Goal: Task Accomplishment & Management: Manage account settings

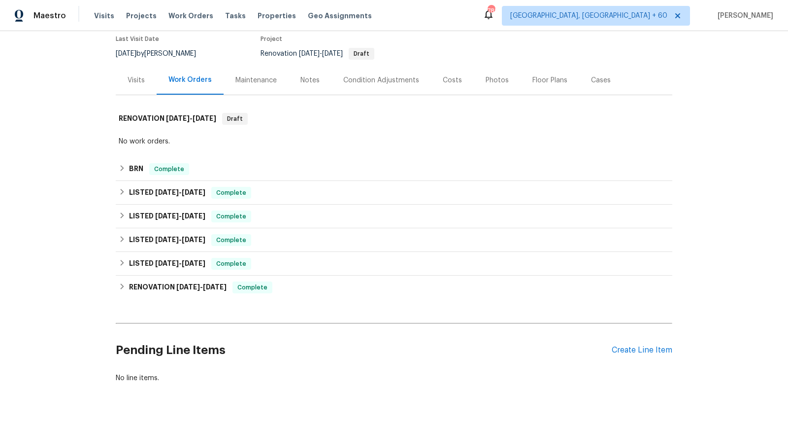
scroll to position [100, 0]
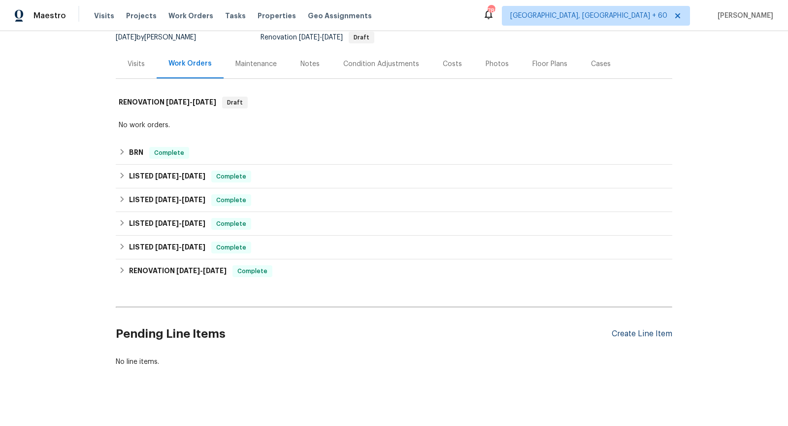
click at [625, 334] on div "Create Line Item" at bounding box center [642, 333] width 61 height 9
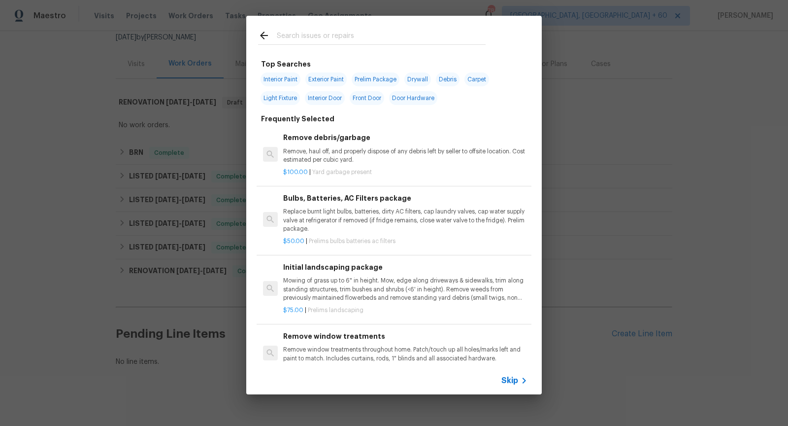
click at [509, 378] on span "Skip" at bounding box center [509, 380] width 17 height 10
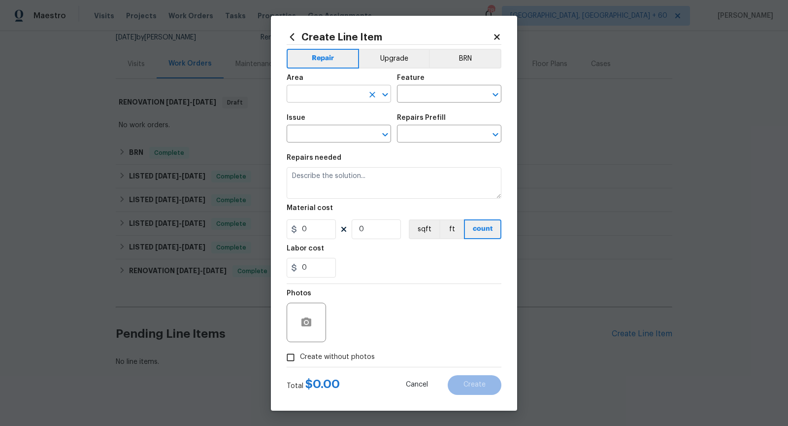
click at [387, 93] on icon "Open" at bounding box center [385, 95] width 12 height 12
click at [344, 132] on li "Exterior Overall" at bounding box center [339, 133] width 104 height 16
click at [500, 96] on icon "Open" at bounding box center [496, 95] width 12 height 12
type input "Exterior Overall"
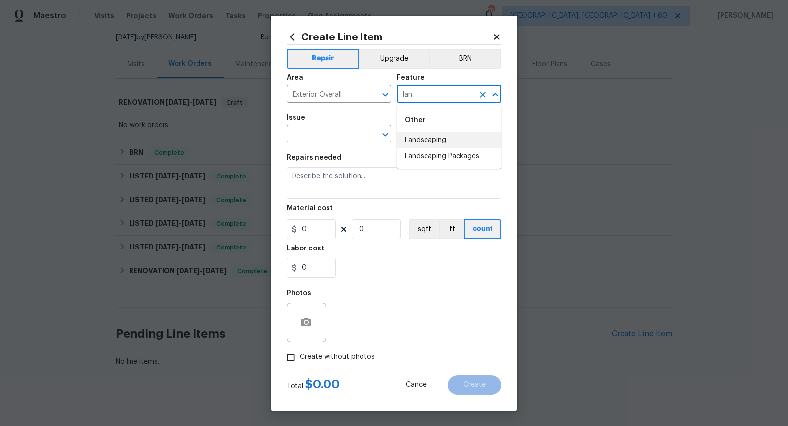
click at [459, 143] on li "Landscaping" at bounding box center [449, 140] width 104 height 16
click at [384, 136] on icon "Open" at bounding box center [384, 134] width 5 height 3
type input "Landscaping"
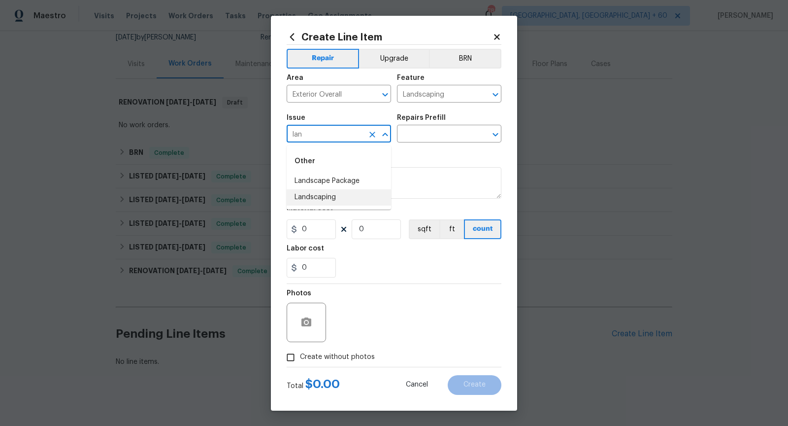
click at [367, 194] on li "Landscaping" at bounding box center [339, 197] width 104 height 16
click at [494, 132] on icon "Open" at bounding box center [496, 135] width 12 height 12
type input "Landscaping"
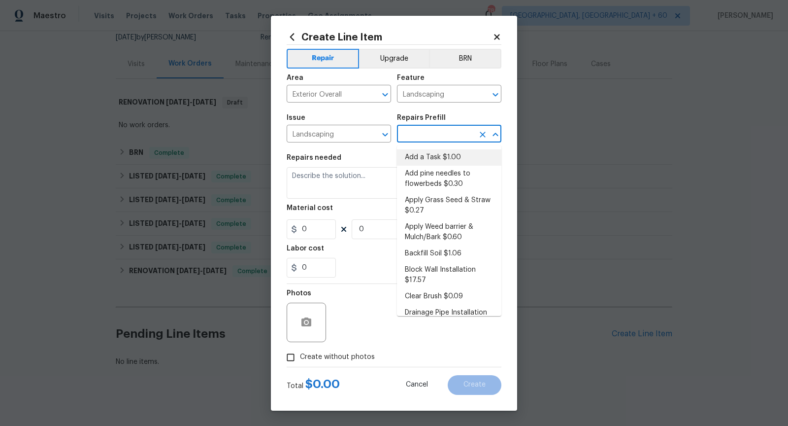
click at [462, 155] on li "Add a Task $1.00" at bounding box center [449, 157] width 104 height 16
type input "Add a Task $1.00"
type textarea "HPM to detail"
type input "1"
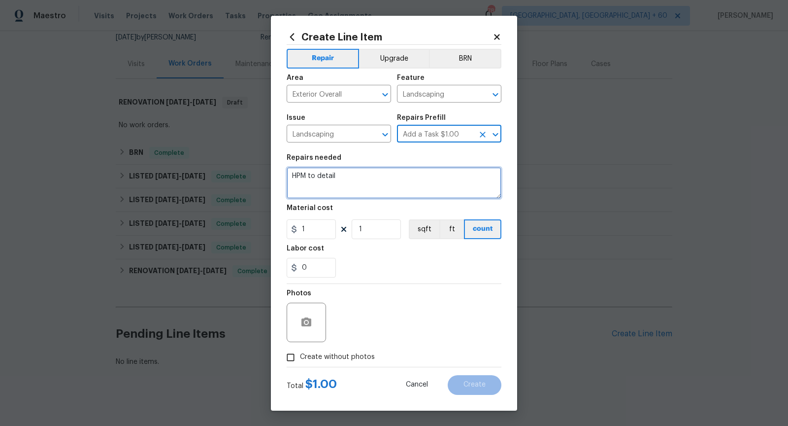
click at [383, 176] on textarea "HPM to detail" at bounding box center [394, 183] width 215 height 32
paste textarea "The bushes can not be growing over the fence side of the street. Please send ph…"
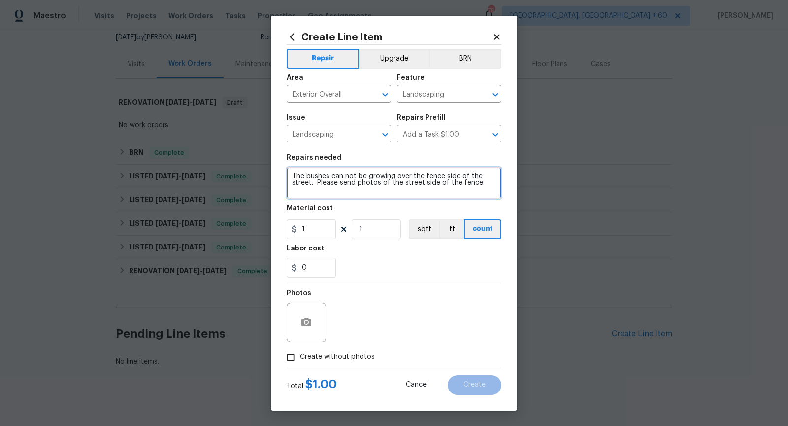
click at [315, 185] on textarea "The bushes can not be growing over the fence side of the street. Please send ph…" at bounding box center [394, 183] width 215 height 32
type textarea "The bushes can not be growing over the fence side of the street. Once completed…"
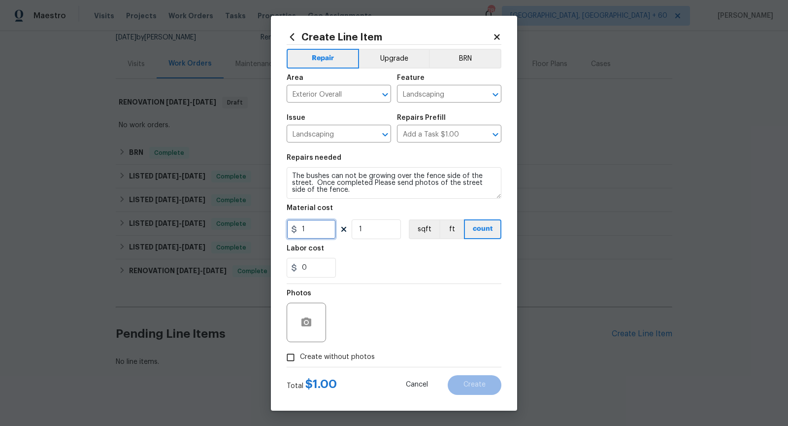
click at [317, 230] on input "1" at bounding box center [311, 229] width 49 height 20
type input "75"
click at [379, 263] on div "0" at bounding box center [394, 268] width 215 height 20
click at [290, 358] on input "Create without photos" at bounding box center [290, 357] width 19 height 19
checkbox input "true"
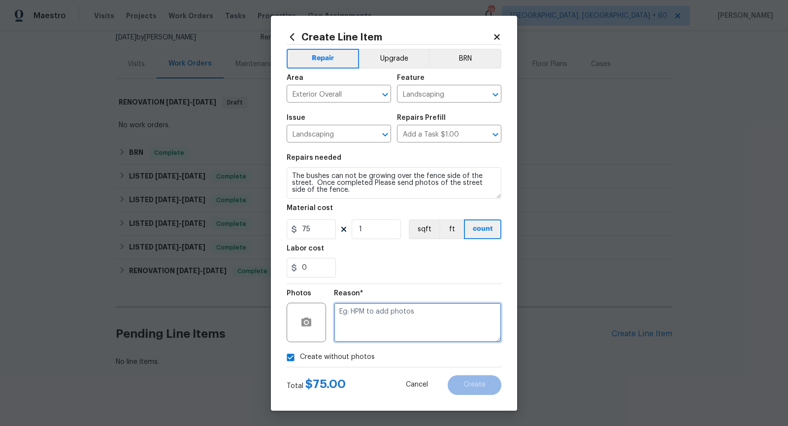
click at [359, 329] on textarea at bounding box center [417, 321] width 167 height 39
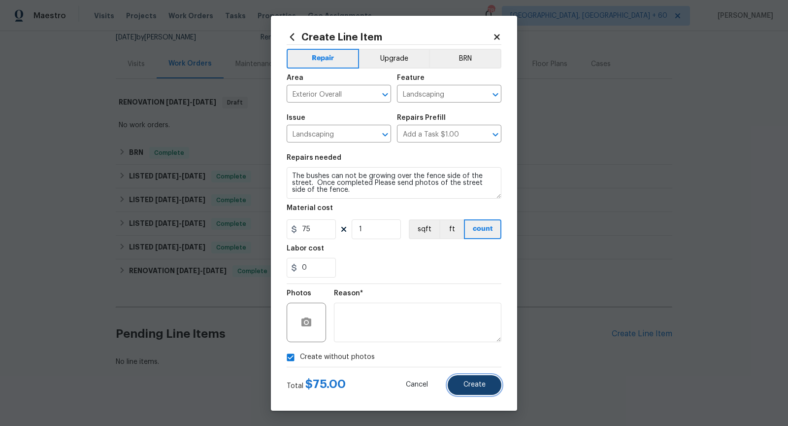
click at [473, 380] on button "Create" at bounding box center [475, 385] width 54 height 20
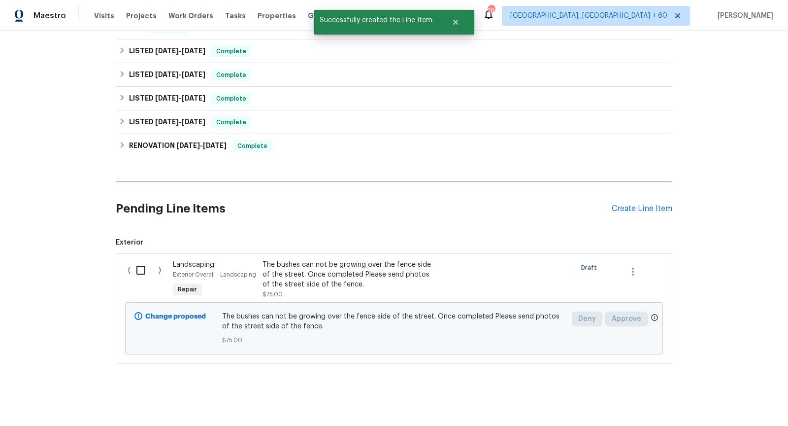
scroll to position [228, 0]
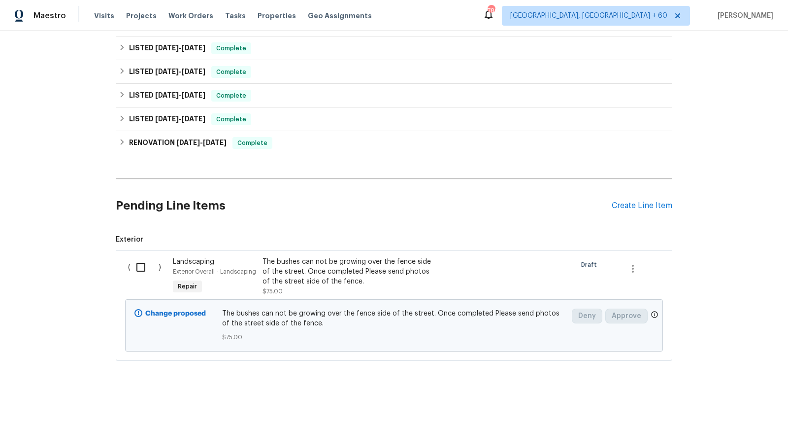
click at [140, 266] on input "checkbox" at bounding box center [145, 267] width 28 height 21
checkbox input "true"
click at [709, 393] on button "Create Work Order" at bounding box center [731, 401] width 81 height 18
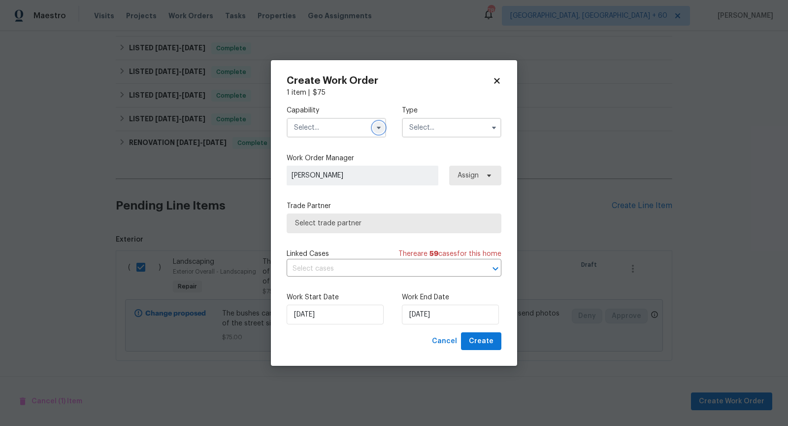
click at [382, 130] on icon "button" at bounding box center [379, 128] width 8 height 8
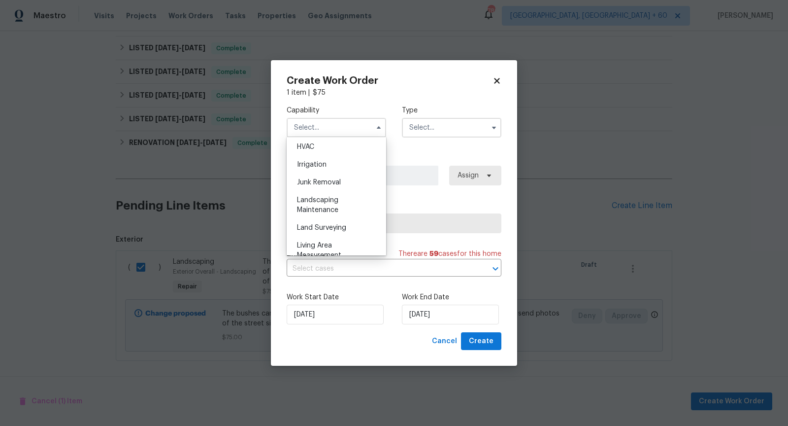
scroll to position [627, 0]
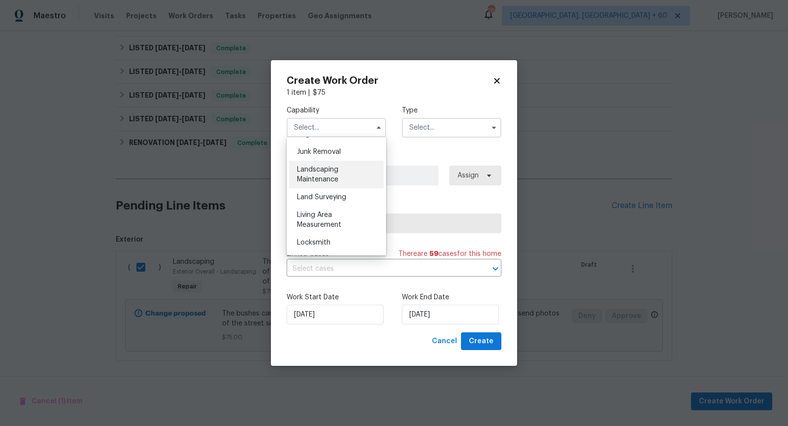
click at [330, 176] on span "Landscaping Maintenance" at bounding box center [317, 174] width 41 height 17
type input "Landscaping Maintenance"
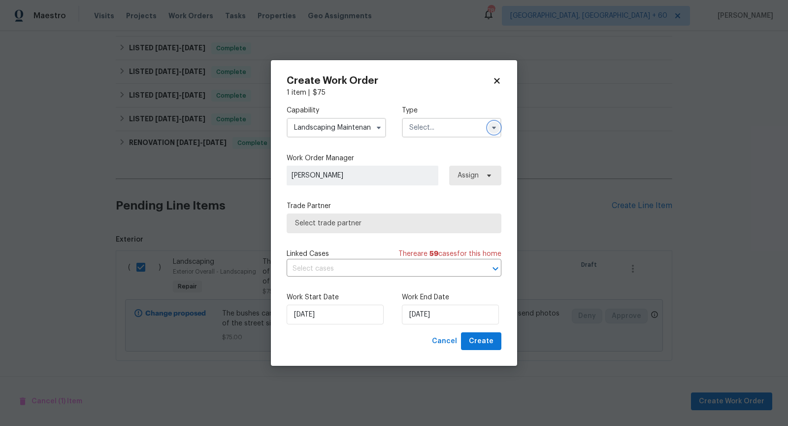
click at [498, 128] on button "button" at bounding box center [494, 128] width 12 height 12
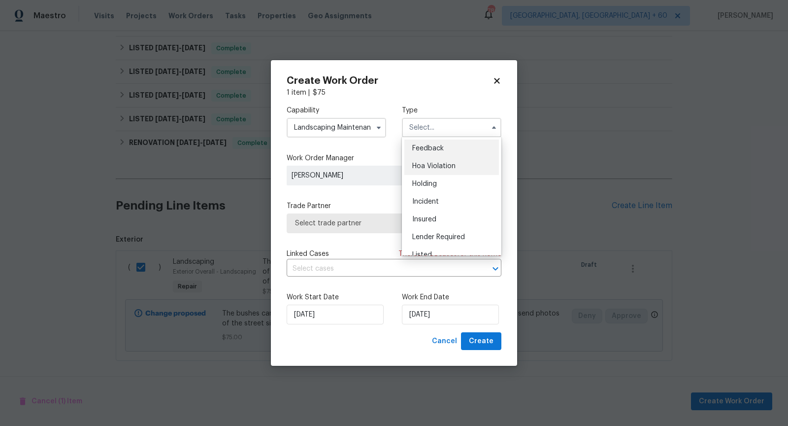
click at [449, 163] on span "Hoa Violation" at bounding box center [433, 166] width 43 height 7
type input "Hoa Violation"
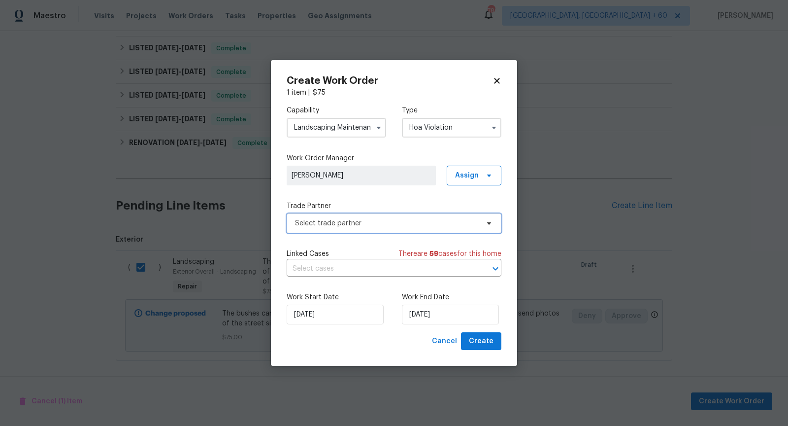
click at [371, 221] on span "Select trade partner" at bounding box center [387, 223] width 184 height 10
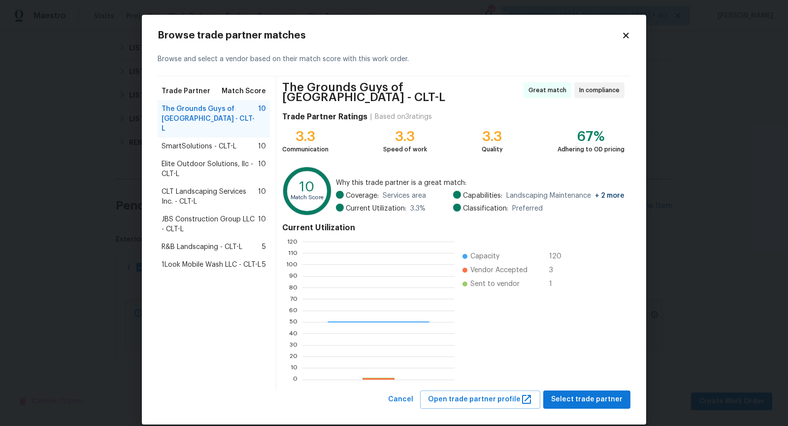
scroll to position [138, 152]
click at [181, 141] on span "SmartSolutions - CLT-L" at bounding box center [199, 146] width 75 height 10
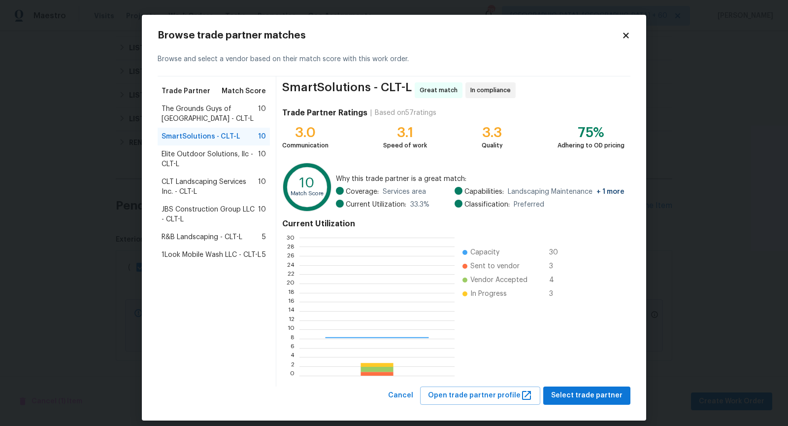
scroll to position [138, 155]
click at [195, 156] on span "Elite Outdoor Solutions, llc - CLT-L" at bounding box center [210, 159] width 97 height 20
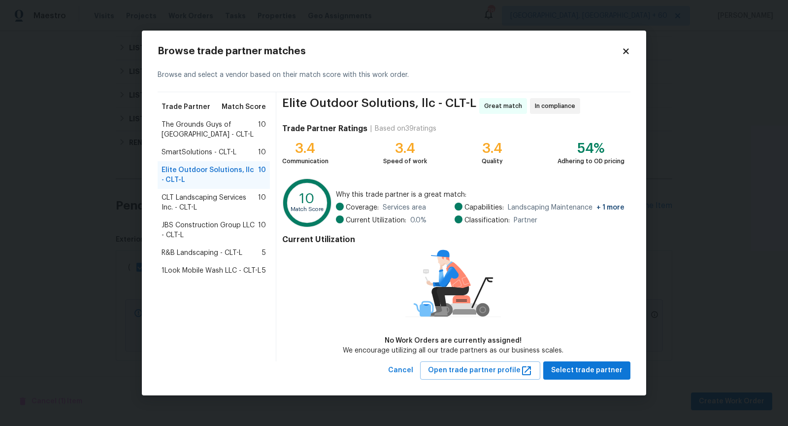
click at [209, 196] on span "CLT Landscaping Services Inc. - CLT-L" at bounding box center [210, 203] width 97 height 20
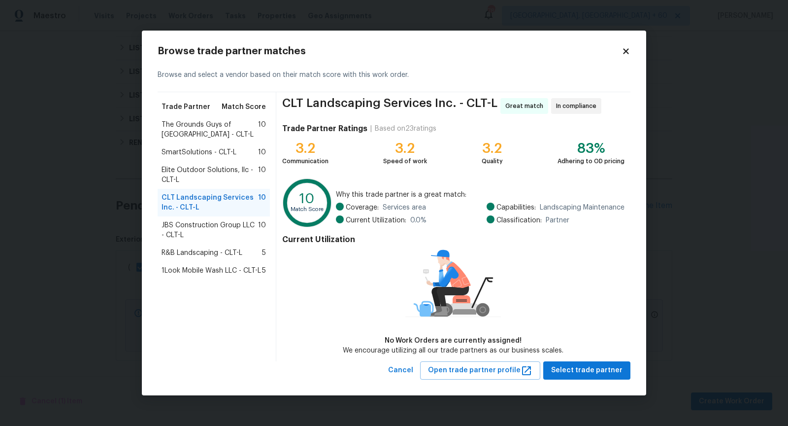
click at [221, 231] on span "JBS Construction Group LLC - CLT-L" at bounding box center [210, 230] width 97 height 20
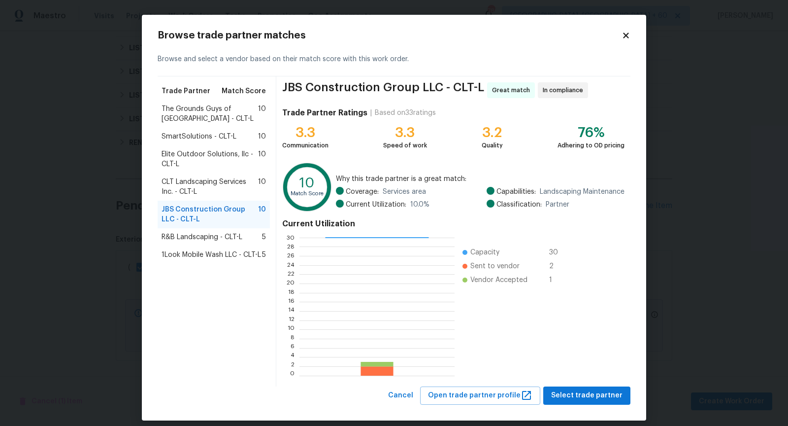
click at [197, 190] on span "CLT Landscaping Services Inc. - CLT-L" at bounding box center [210, 187] width 97 height 20
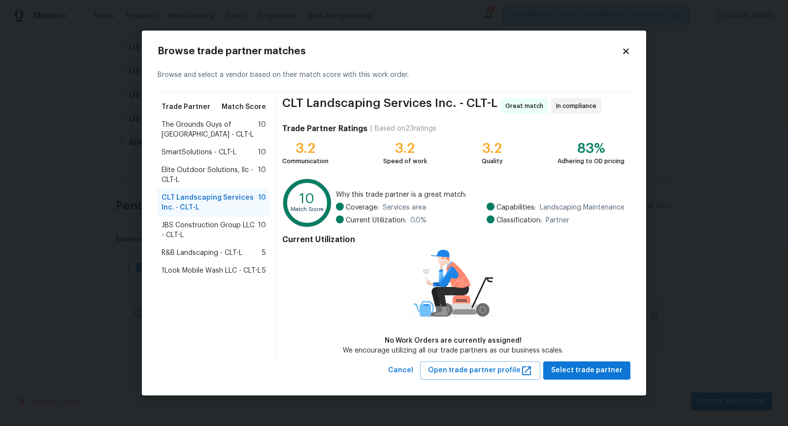
click at [197, 178] on span "Elite Outdoor Solutions, llc - CLT-L" at bounding box center [210, 175] width 97 height 20
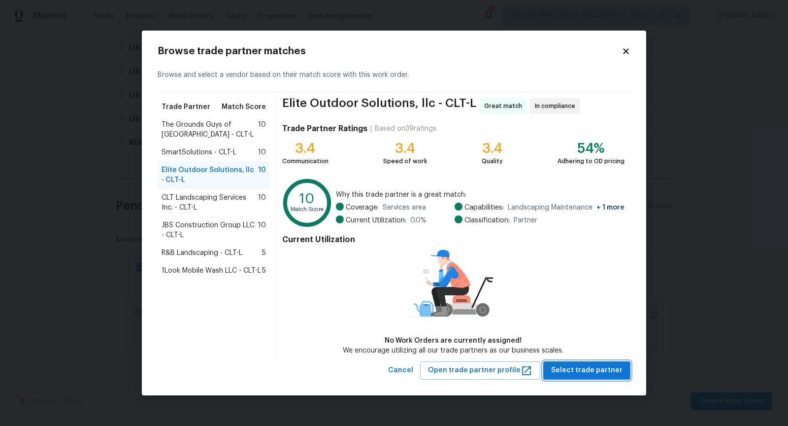
click at [594, 368] on span "Select trade partner" at bounding box center [586, 370] width 71 height 12
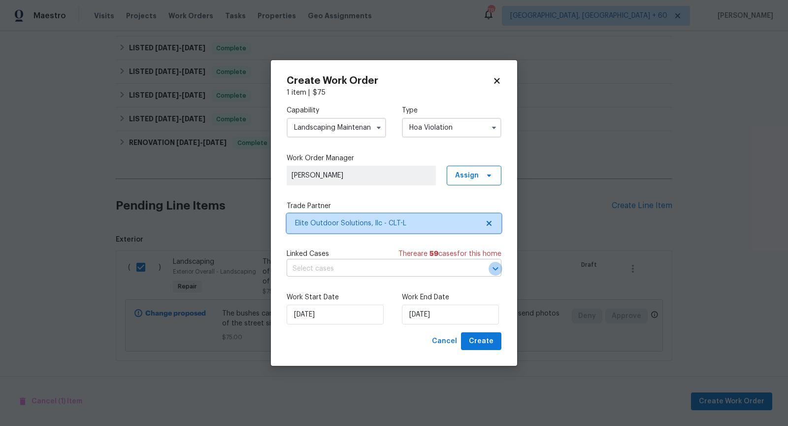
click at [493, 265] on icon "Open" at bounding box center [496, 269] width 12 height 12
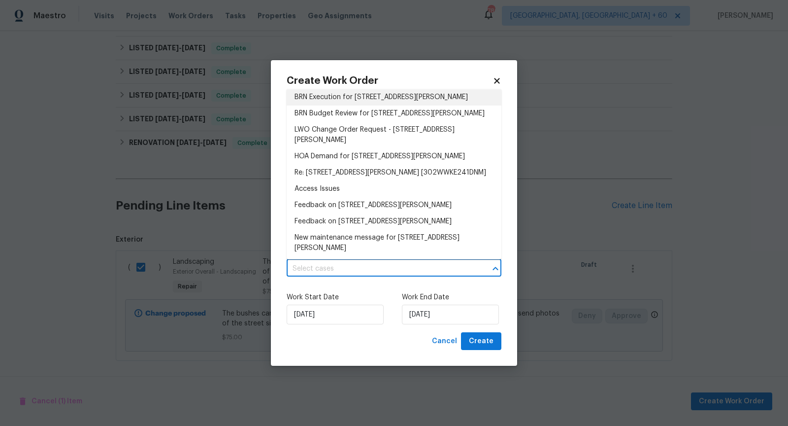
scroll to position [126, 0]
click at [378, 181] on li "Re: [STREET_ADDRESS][PERSON_NAME] [302WWKE241DNM]" at bounding box center [394, 173] width 215 height 16
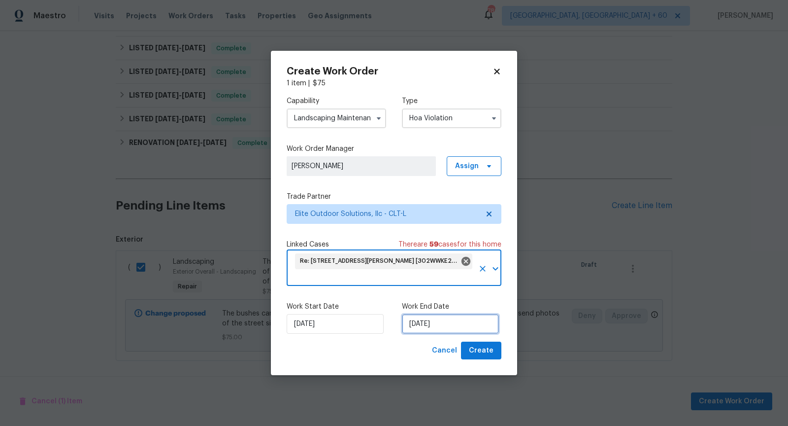
click at [431, 318] on input "[DATE]" at bounding box center [450, 324] width 97 height 20
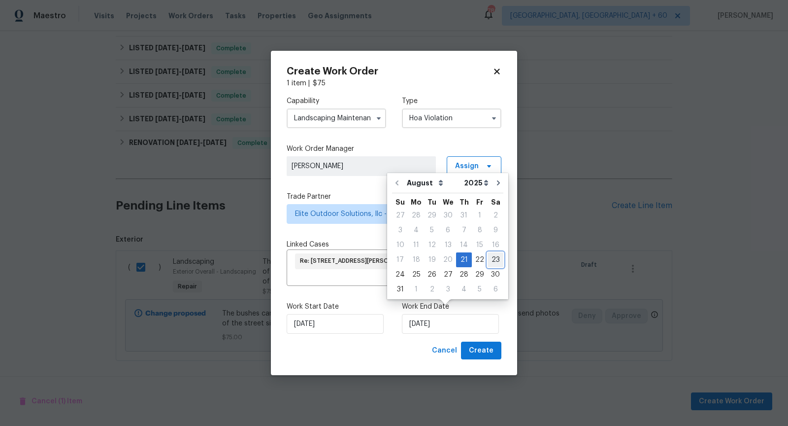
click at [488, 260] on div "23" at bounding box center [496, 260] width 16 height 14
type input "[DATE]"
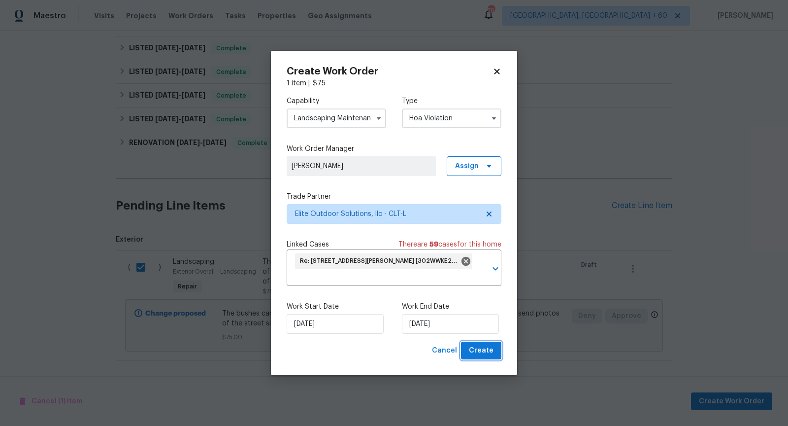
click at [477, 345] on span "Create" at bounding box center [481, 350] width 25 height 12
checkbox input "false"
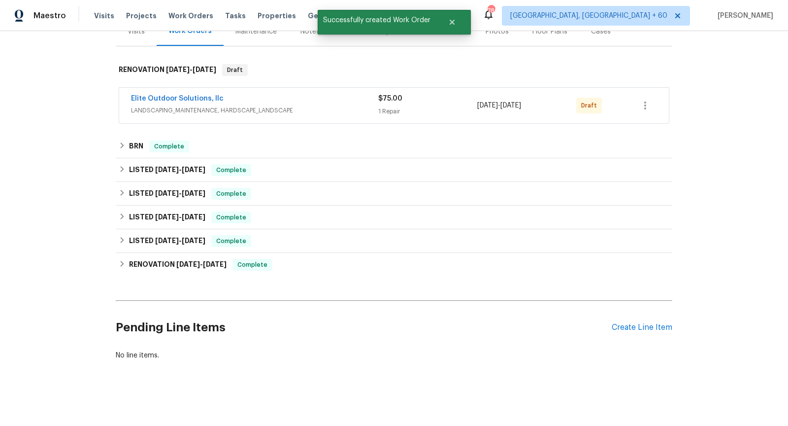
scroll to position [0, 0]
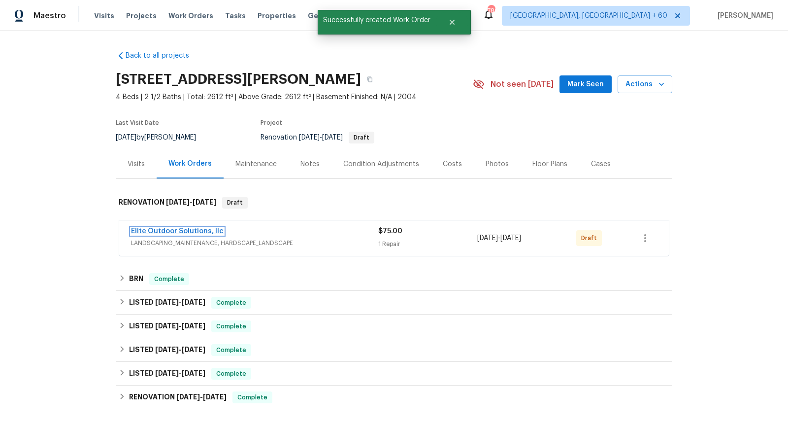
click at [191, 228] on link "Elite Outdoor Solutions, llc" at bounding box center [177, 231] width 93 height 7
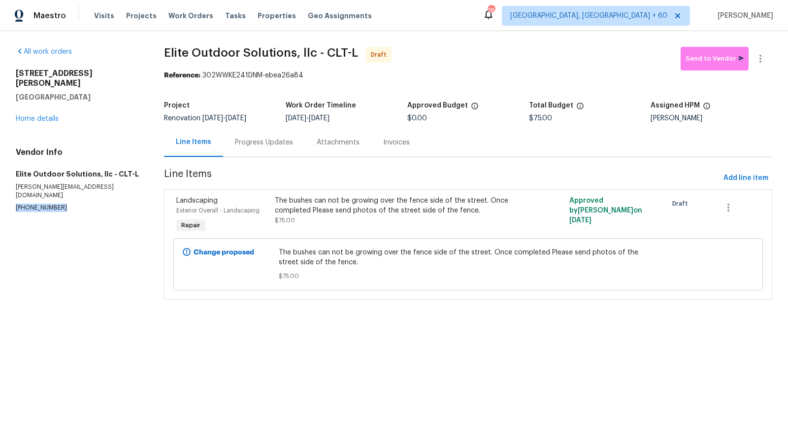
drag, startPoint x: 61, startPoint y: 190, endPoint x: 14, endPoint y: 191, distance: 46.8
click at [14, 191] on div "All work orders [STREET_ADDRESS][PERSON_NAME] Home details Vendor Info Elite Ou…" at bounding box center [394, 179] width 788 height 296
copy p "[PHONE_NUMBER]"
click at [763, 65] on button "button" at bounding box center [761, 59] width 24 height 24
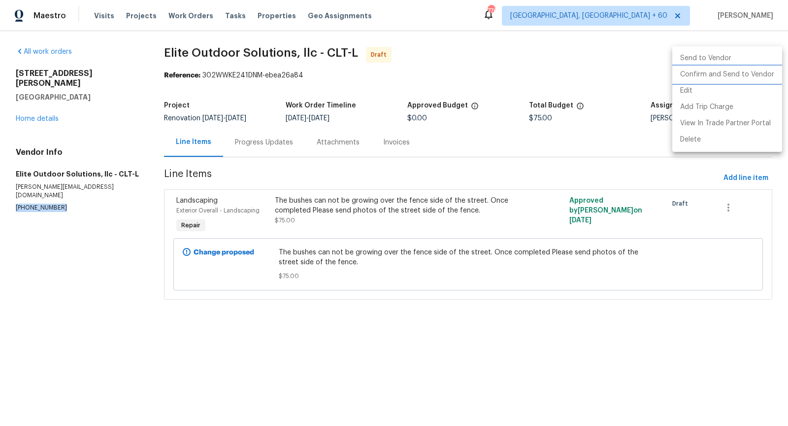
click at [694, 80] on li "Confirm and Send to Vendor" at bounding box center [727, 74] width 110 height 16
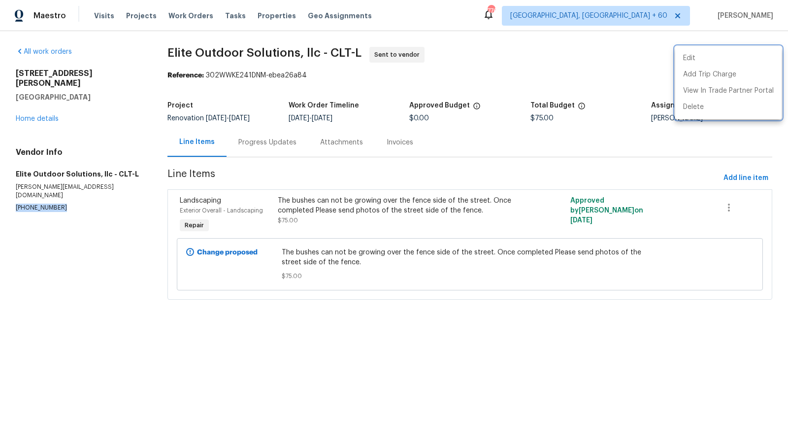
click at [266, 147] on div at bounding box center [394, 213] width 788 height 426
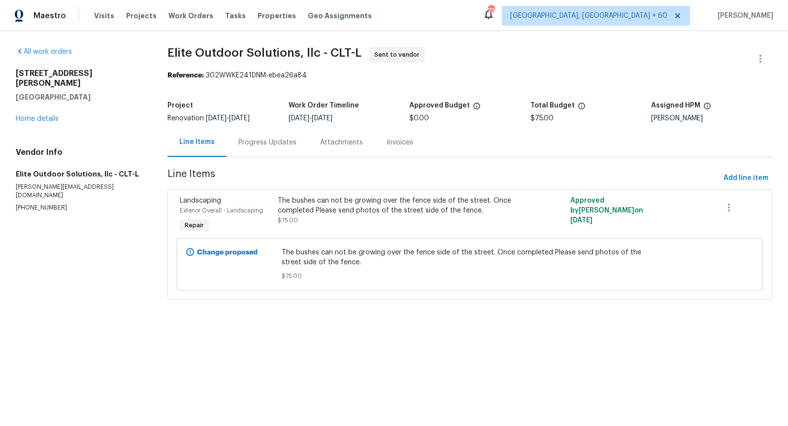
click at [254, 144] on div "Progress Updates" at bounding box center [267, 142] width 58 height 10
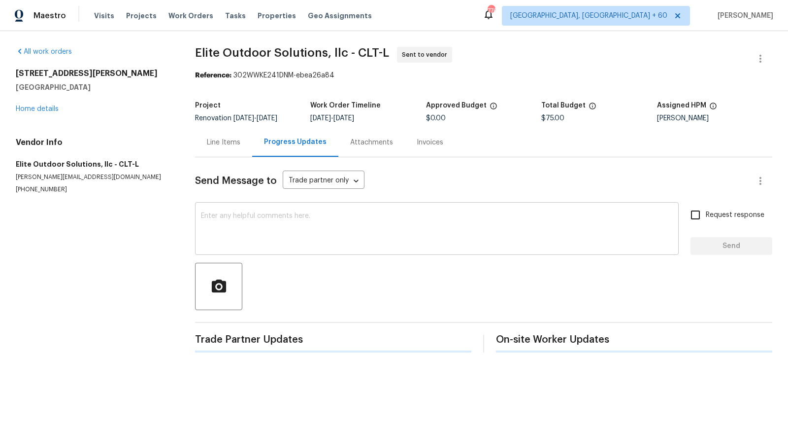
click at [254, 217] on textarea at bounding box center [437, 229] width 472 height 34
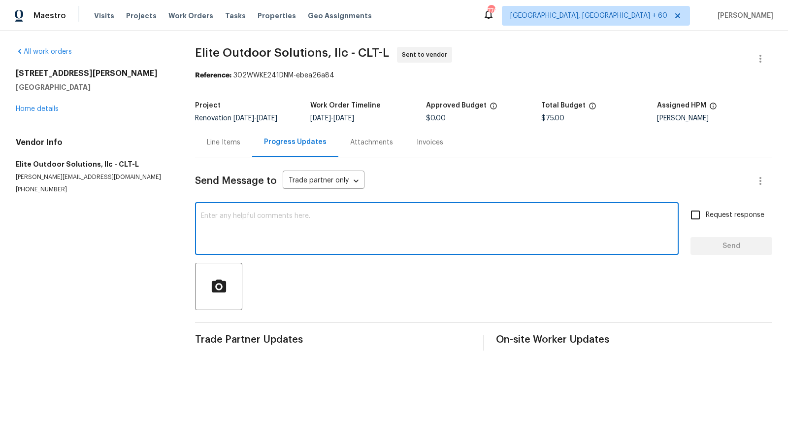
paste textarea "Hi, I'm [PERSON_NAME] from Opendoor. Just wanted to check if you received the w…"
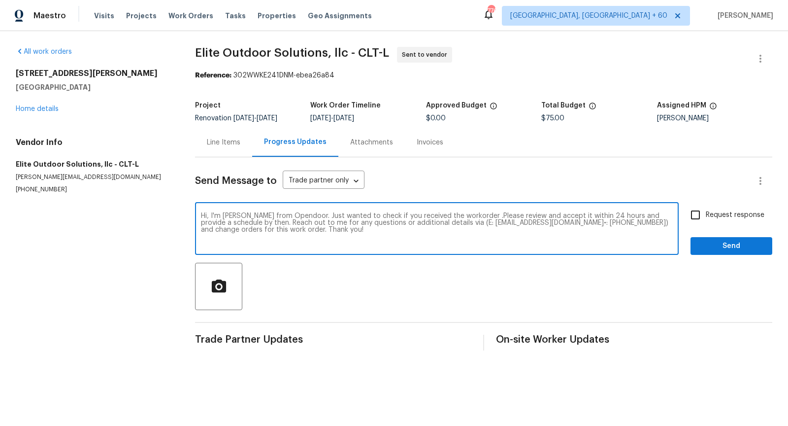
type textarea "Hi, I'm [PERSON_NAME] from Opendoor. Just wanted to check if you received the w…"
click at [697, 217] on input "Request response" at bounding box center [695, 214] width 21 height 21
checkbox input "true"
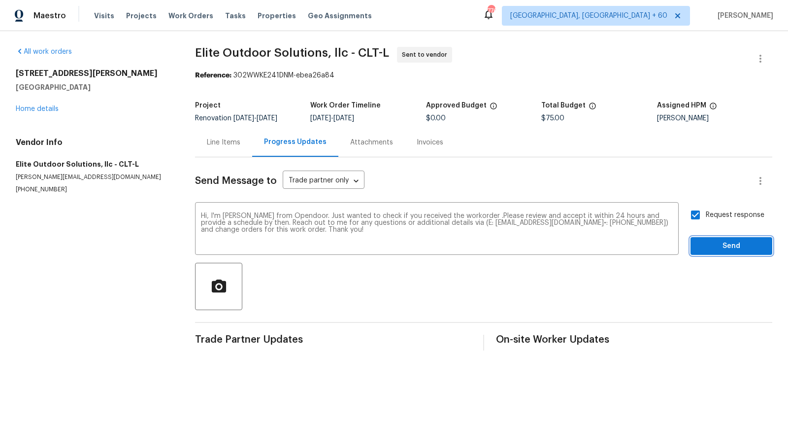
click at [715, 244] on span "Send" at bounding box center [731, 246] width 66 height 12
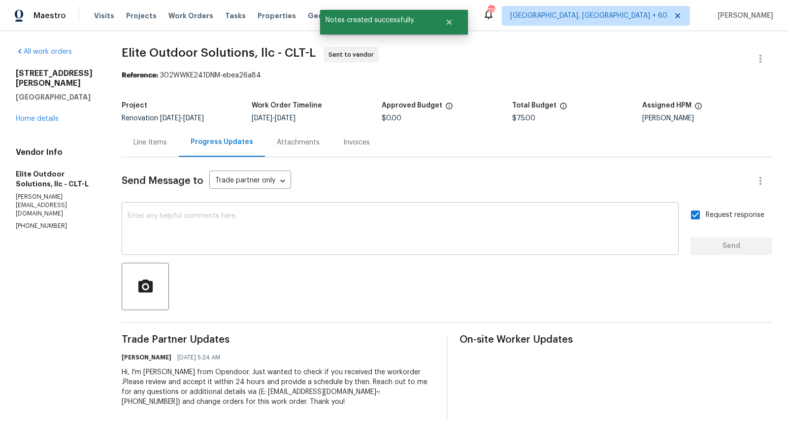
scroll to position [8, 0]
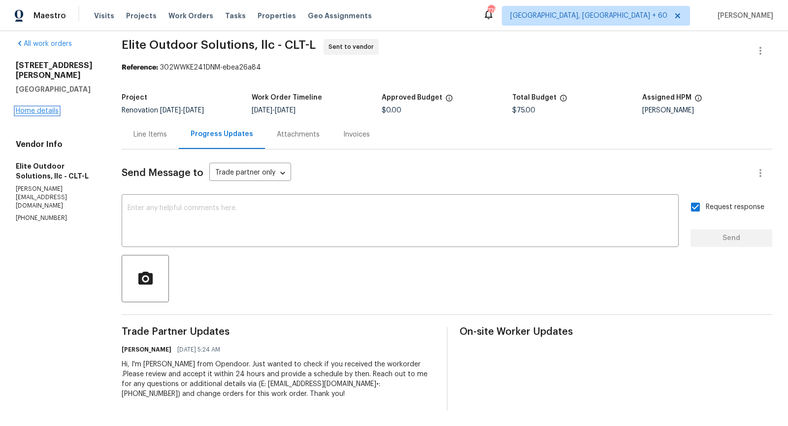
click at [44, 107] on link "Home details" at bounding box center [37, 110] width 43 height 7
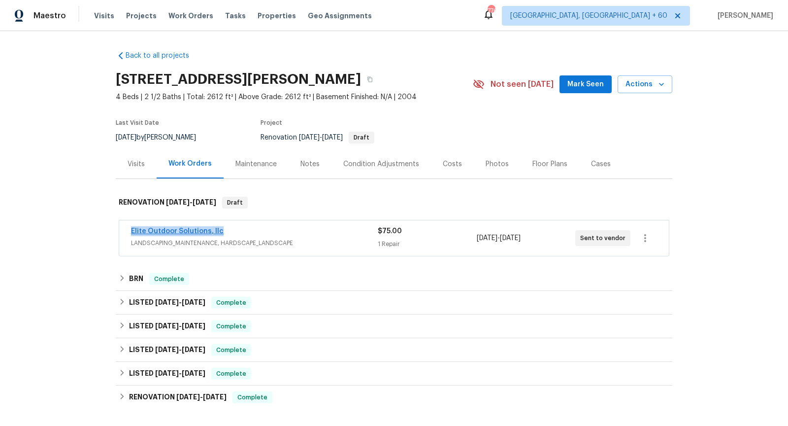
drag, startPoint x: 226, startPoint y: 230, endPoint x: 132, endPoint y: 228, distance: 94.6
click at [132, 228] on div "Elite Outdoor Solutions, llc" at bounding box center [254, 232] width 247 height 12
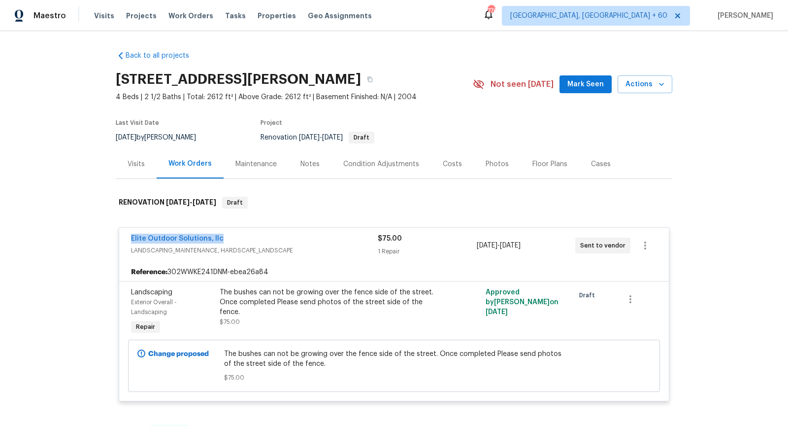
copy link "Elite Outdoor Solutions, llc"
